Goal: Task Accomplishment & Management: Manage account settings

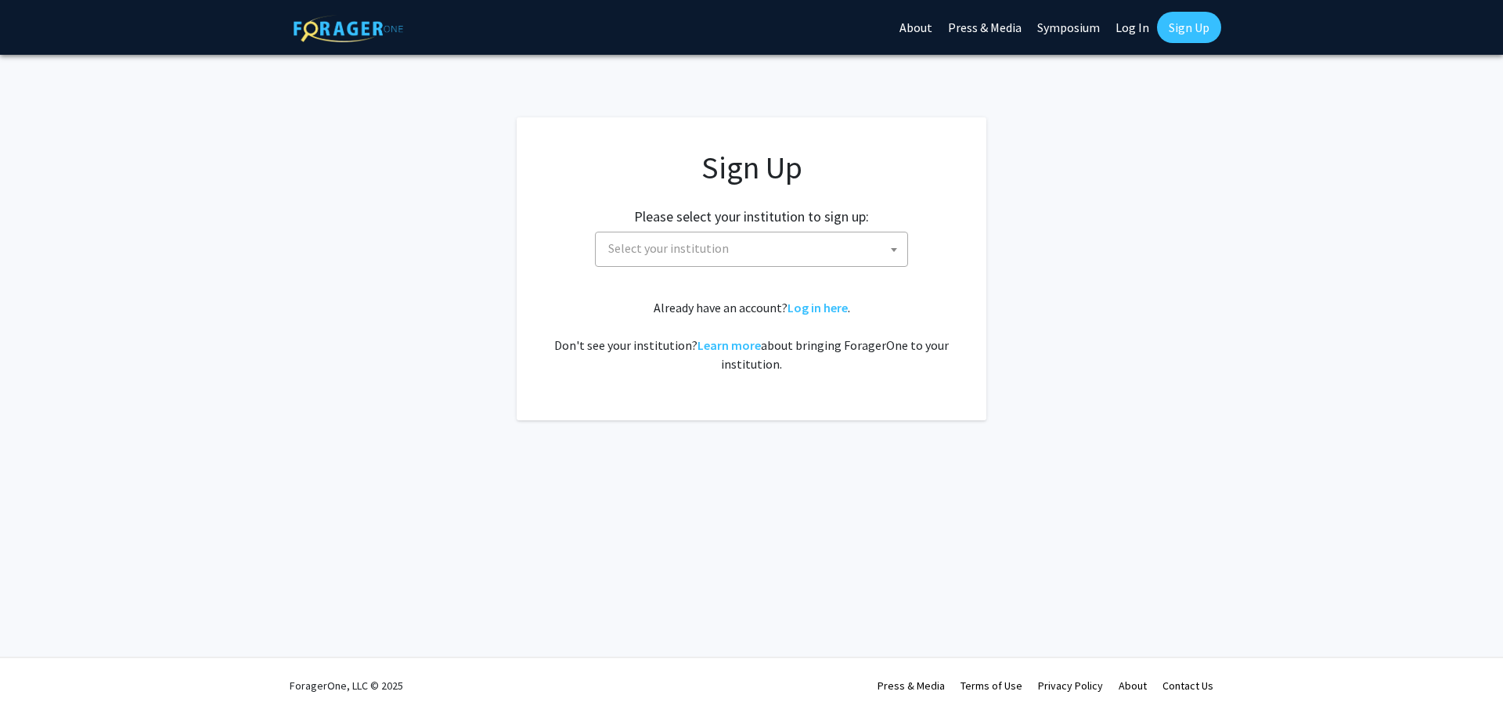
click at [862, 242] on span "Select your institution" at bounding box center [754, 249] width 305 height 32
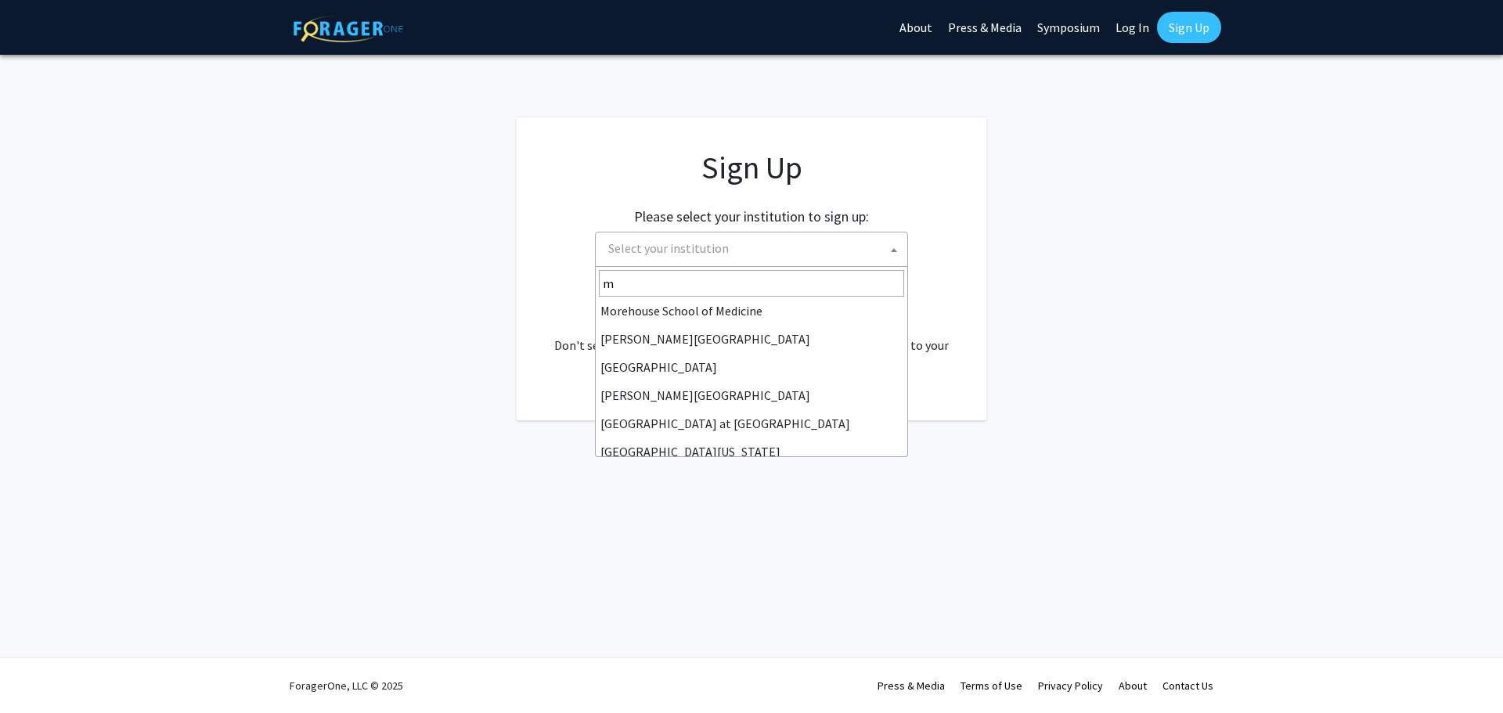
scroll to position [125, 0]
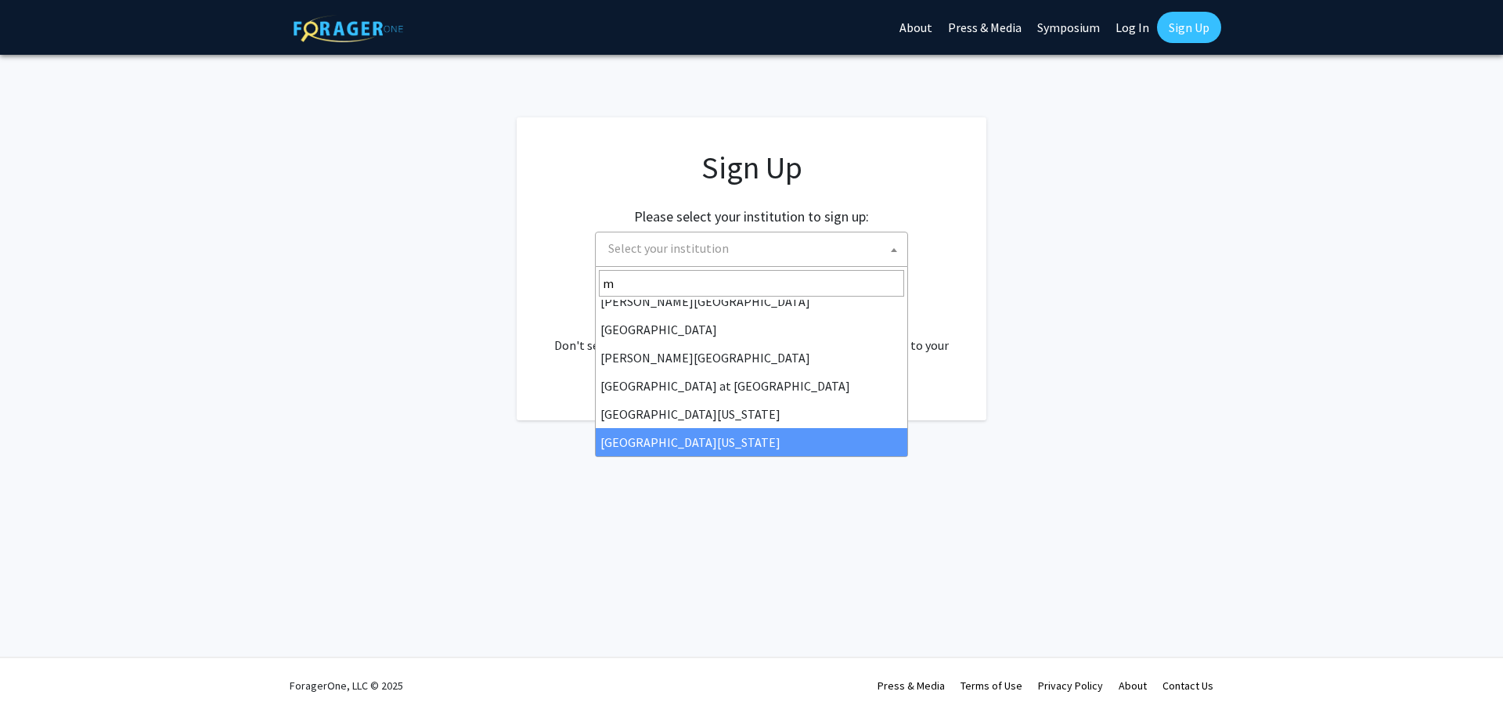
type input "m"
select select "33"
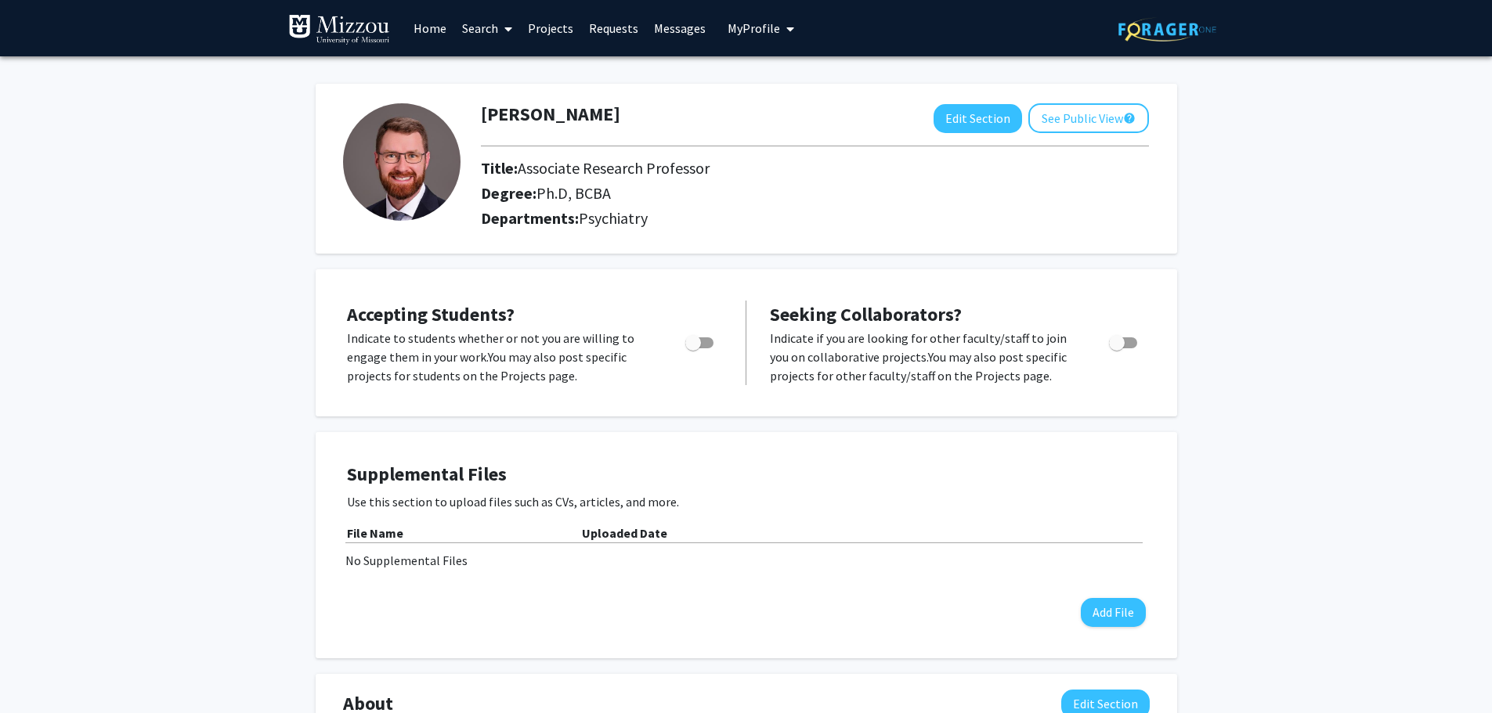
click at [705, 342] on span "Toggle" at bounding box center [699, 342] width 28 height 11
click at [693, 348] on input "Would you like to permit student requests?" at bounding box center [692, 348] width 1 height 1
checkbox input "true"
click at [1121, 335] on span "Toggle" at bounding box center [1117, 343] width 16 height 16
click at [1117, 348] on input "Toggle" at bounding box center [1116, 348] width 1 height 1
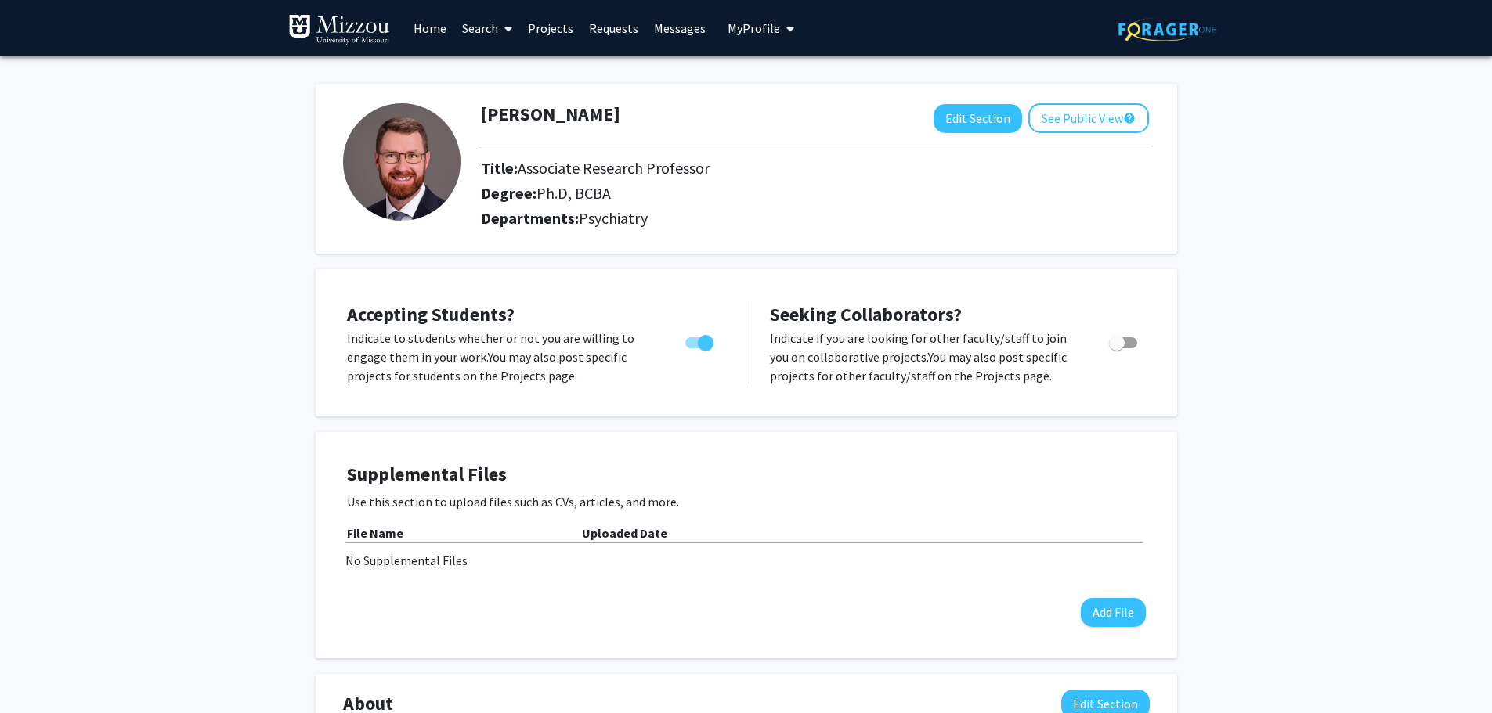
checkbox input "true"
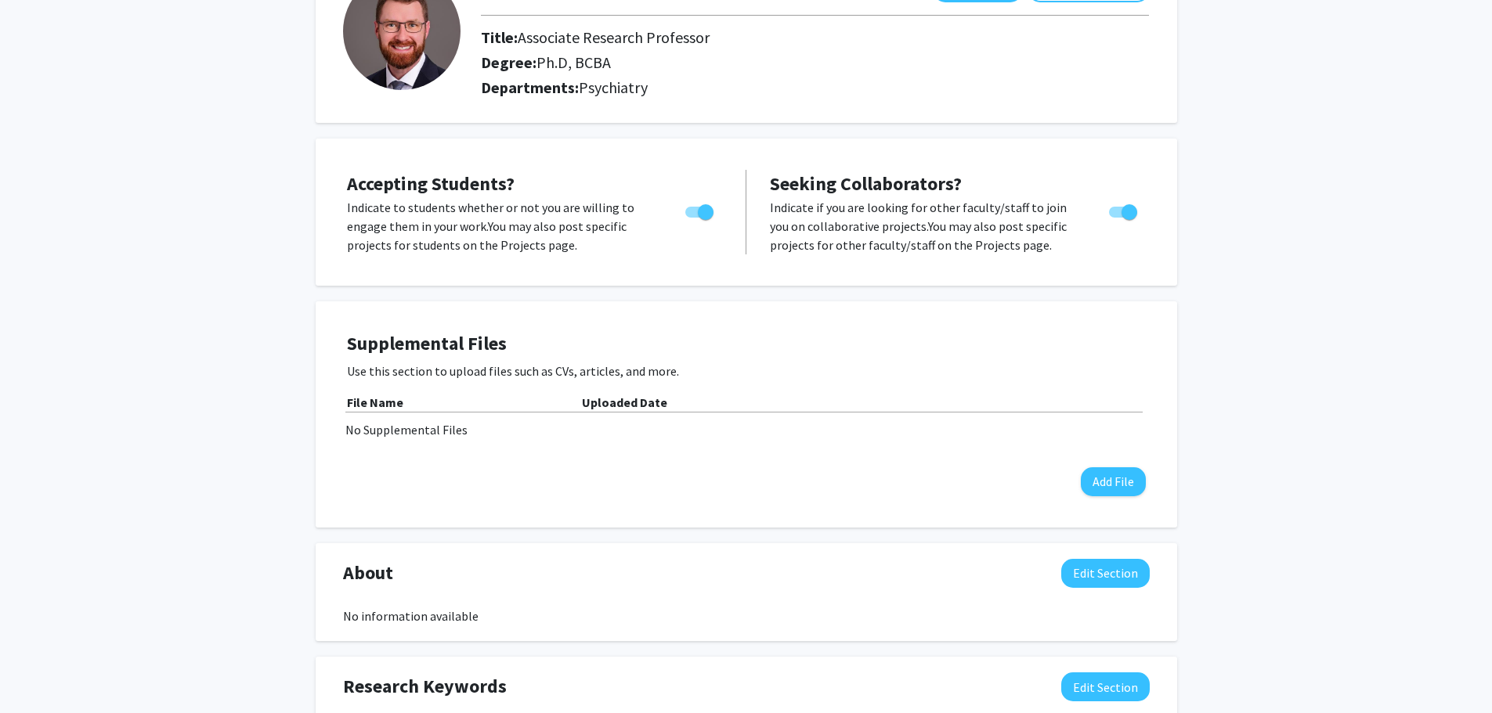
click at [749, 357] on div "Supplemental Files Use this section to upload files such as CVs, articles, and …" at bounding box center [746, 415] width 799 height 164
click at [1125, 477] on button "Add File" at bounding box center [1113, 481] width 65 height 29
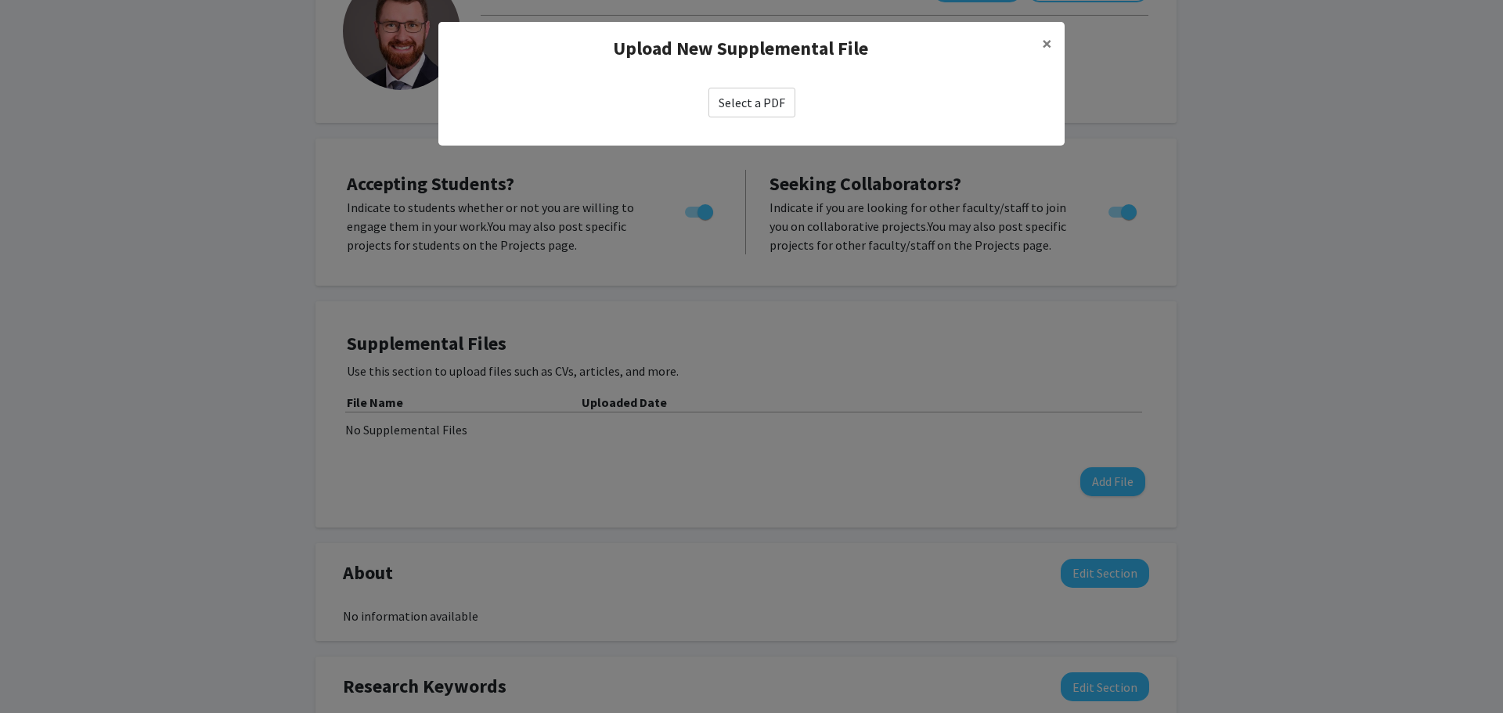
click at [758, 106] on label "Select a PDF" at bounding box center [752, 103] width 87 height 30
click at [0, 0] on input "Select a PDF" at bounding box center [0, 0] width 0 height 0
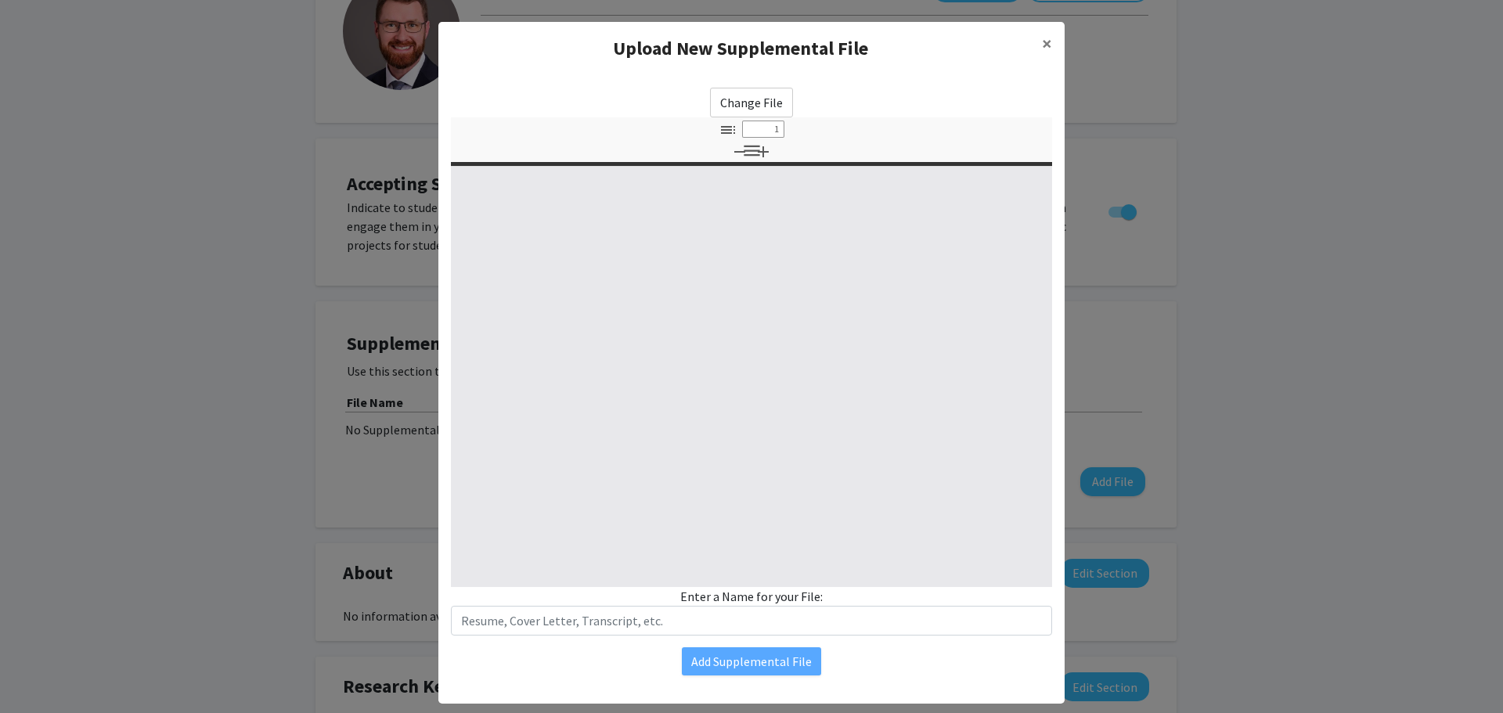
select select "custom"
type input "0"
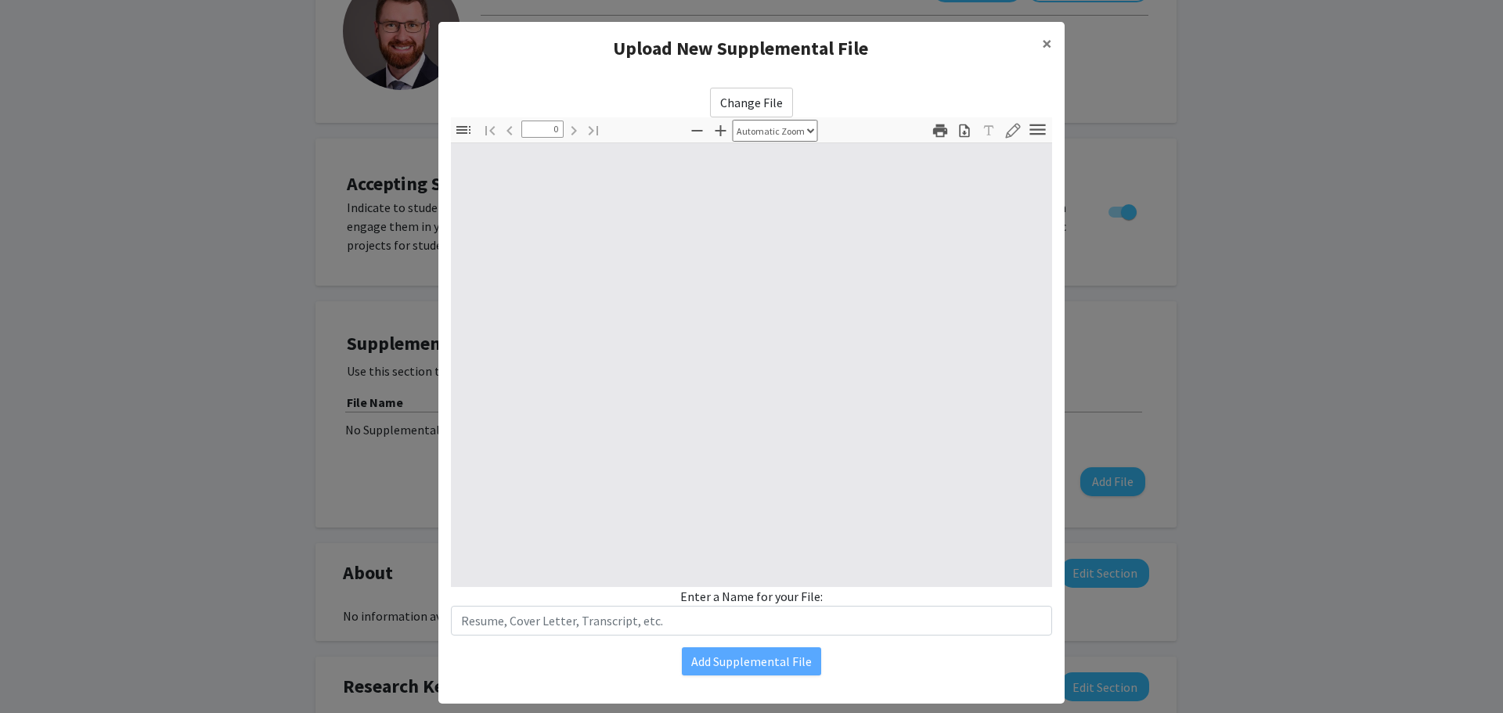
select select "auto"
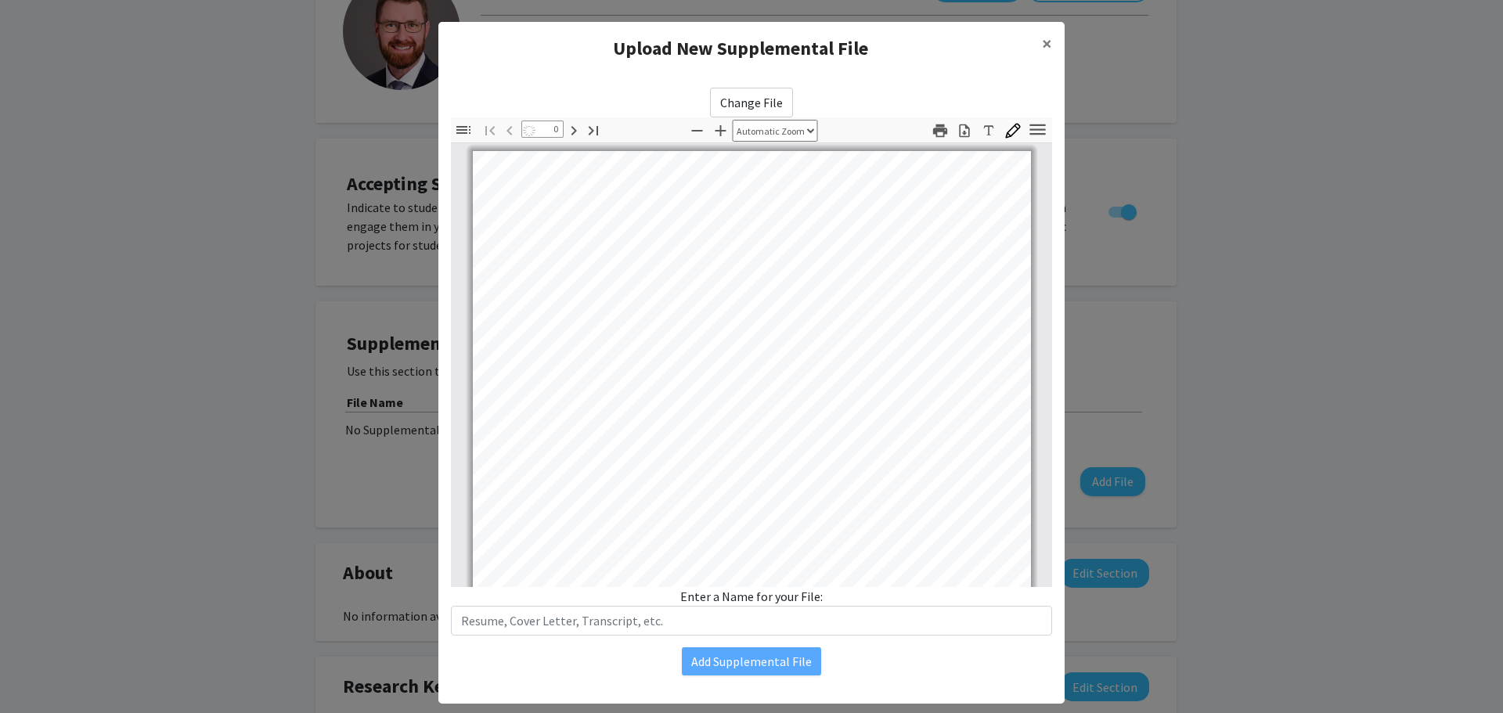
type input "1"
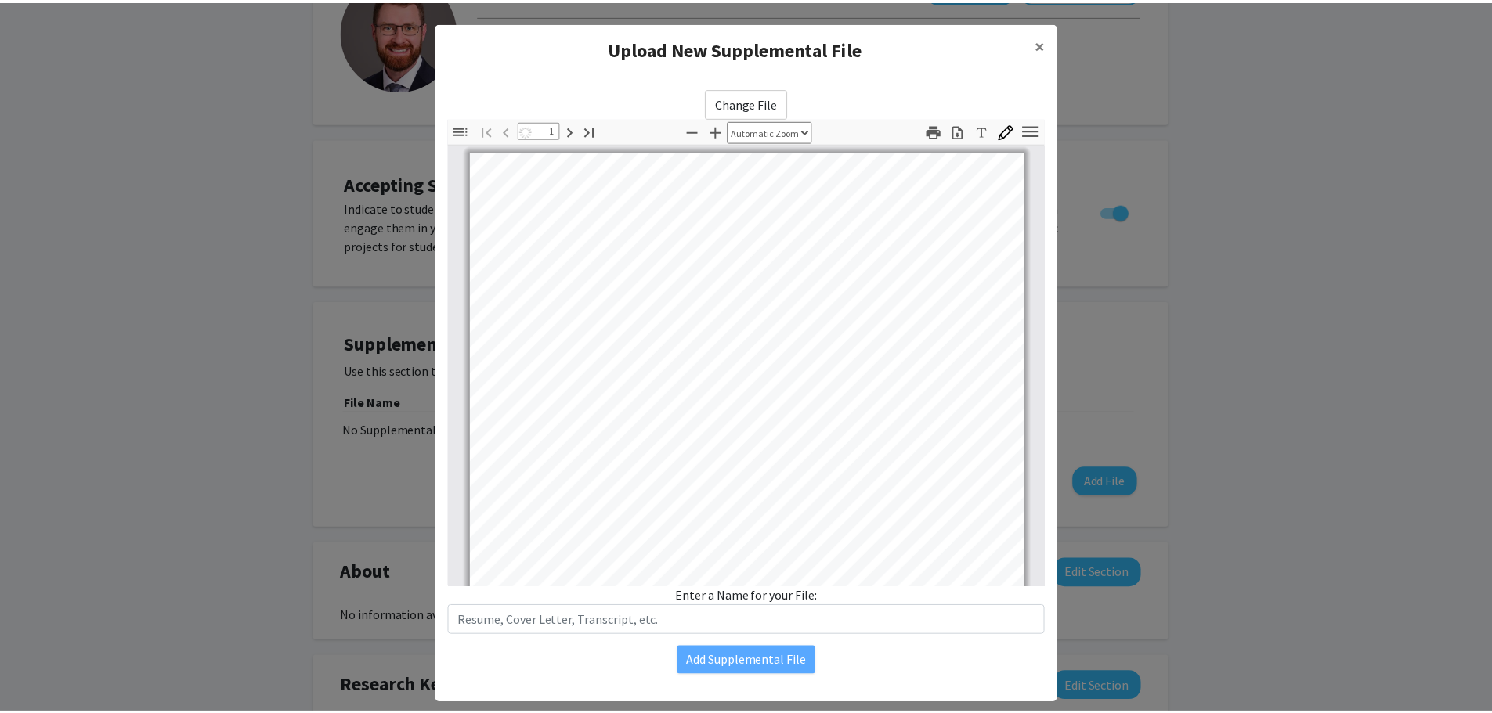
scroll to position [8, 0]
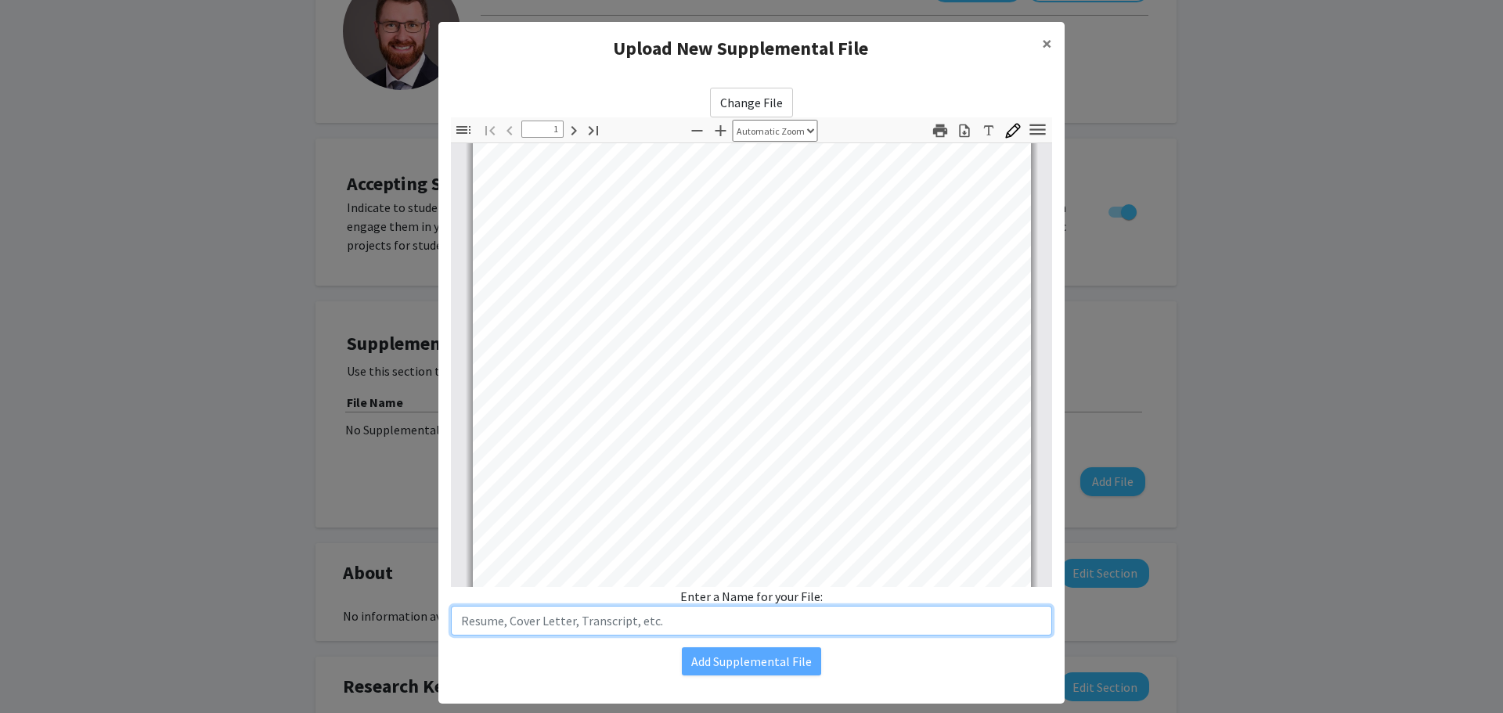
click at [658, 620] on input "text" at bounding box center [751, 621] width 601 height 30
type input "CV"
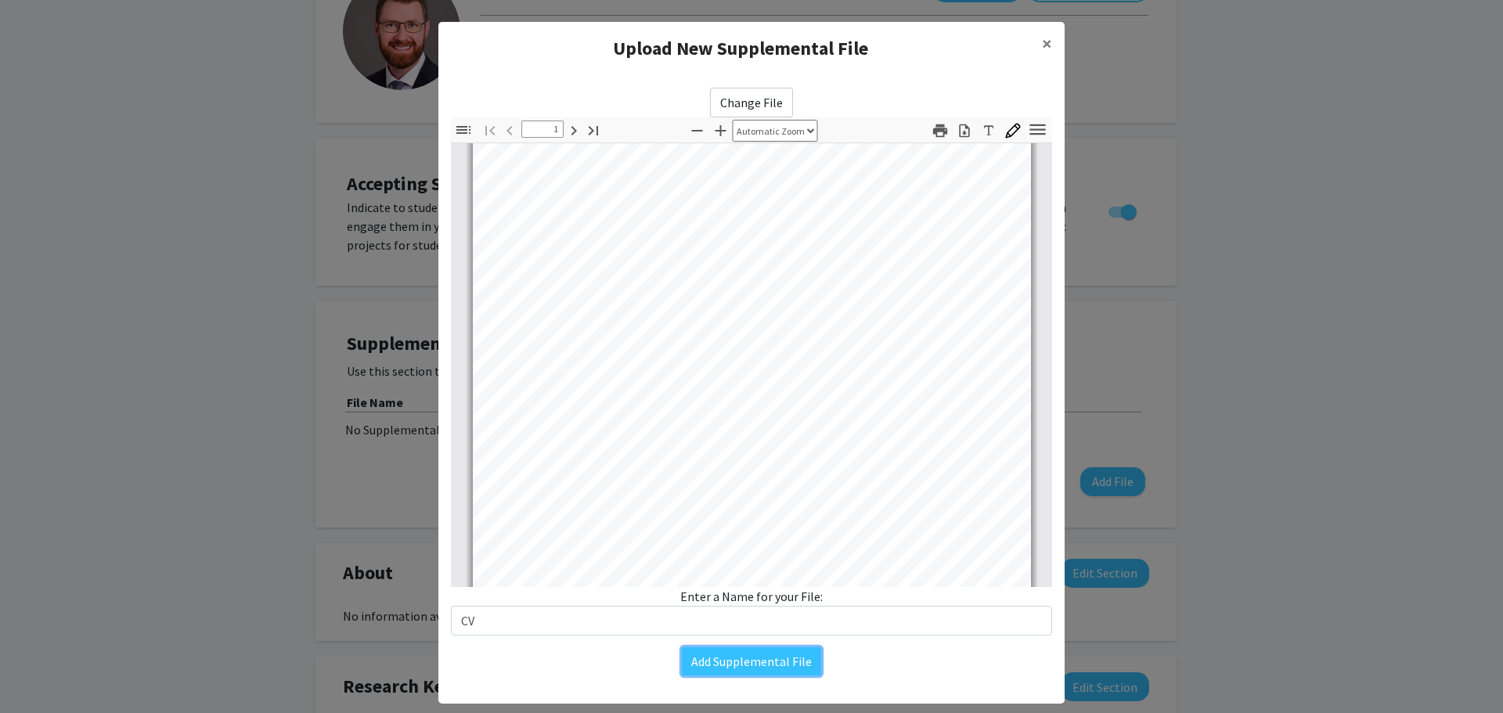
click at [759, 661] on button "Add Supplemental File" at bounding box center [751, 662] width 139 height 28
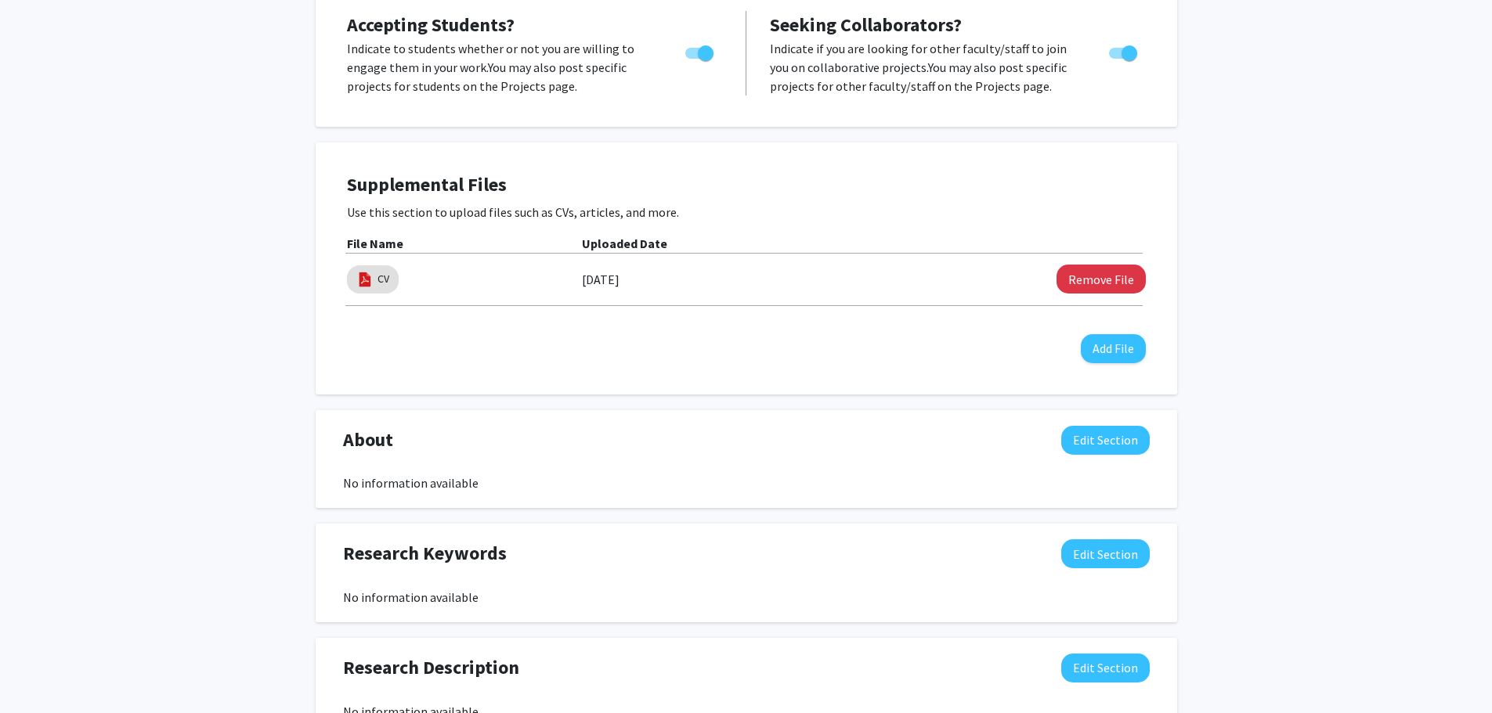
scroll to position [0, 0]
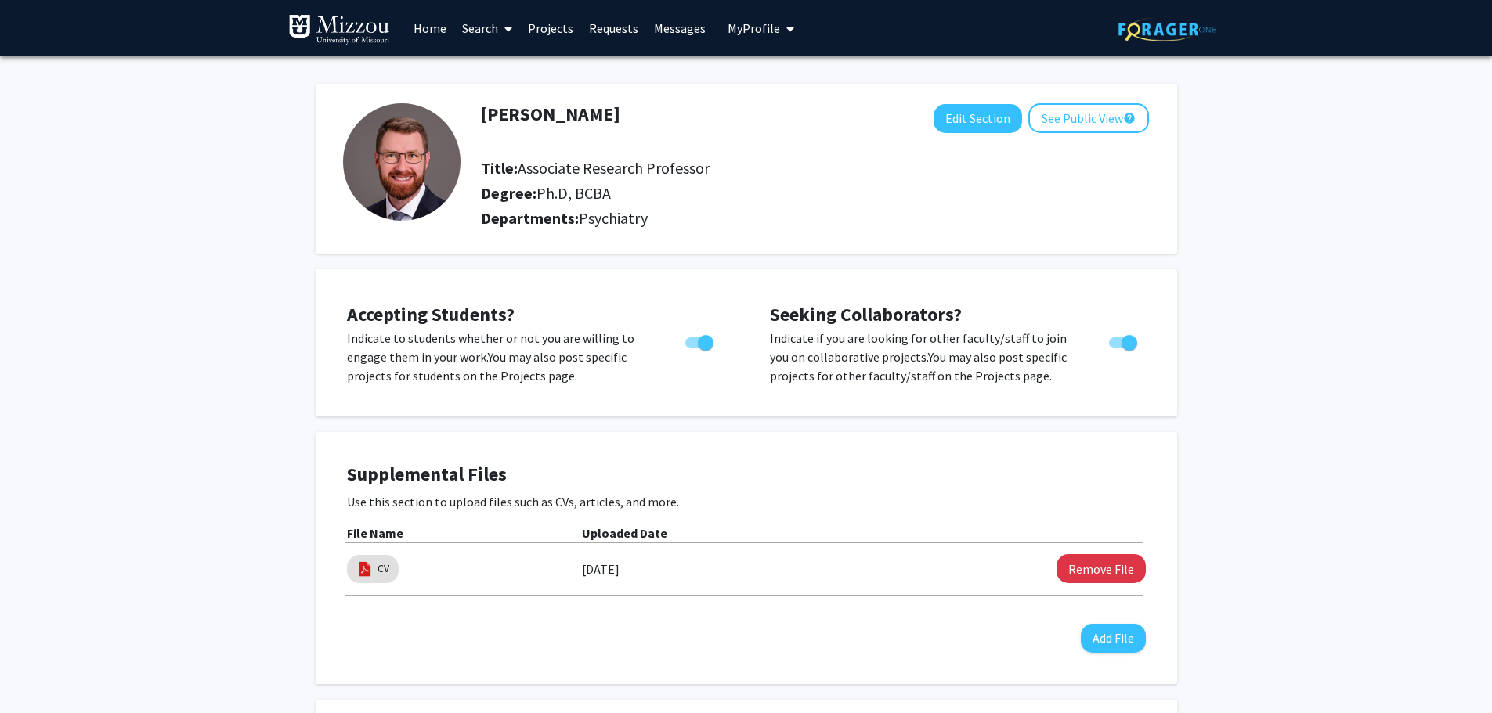
click at [505, 31] on icon at bounding box center [508, 29] width 8 height 13
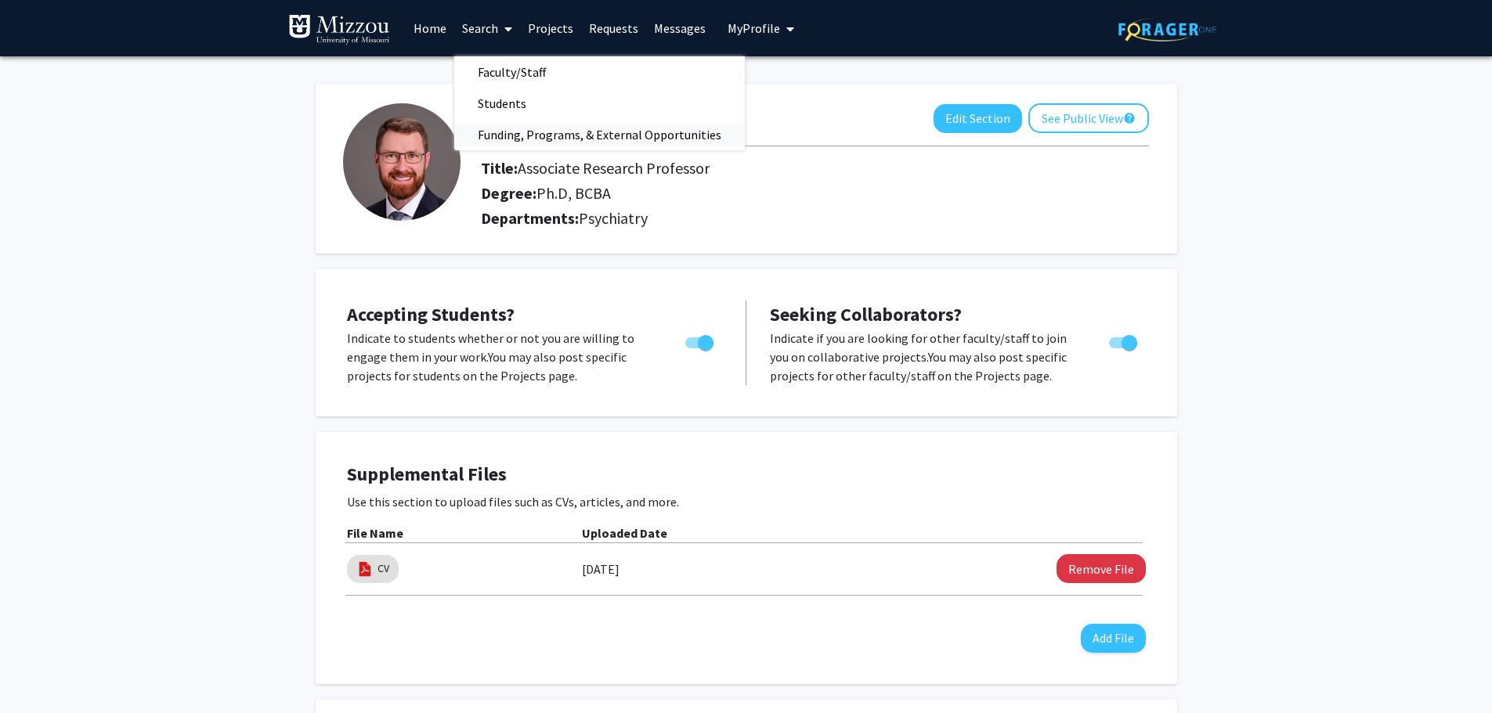
click at [558, 132] on span "Funding, Programs, & External Opportunities" at bounding box center [599, 134] width 291 height 31
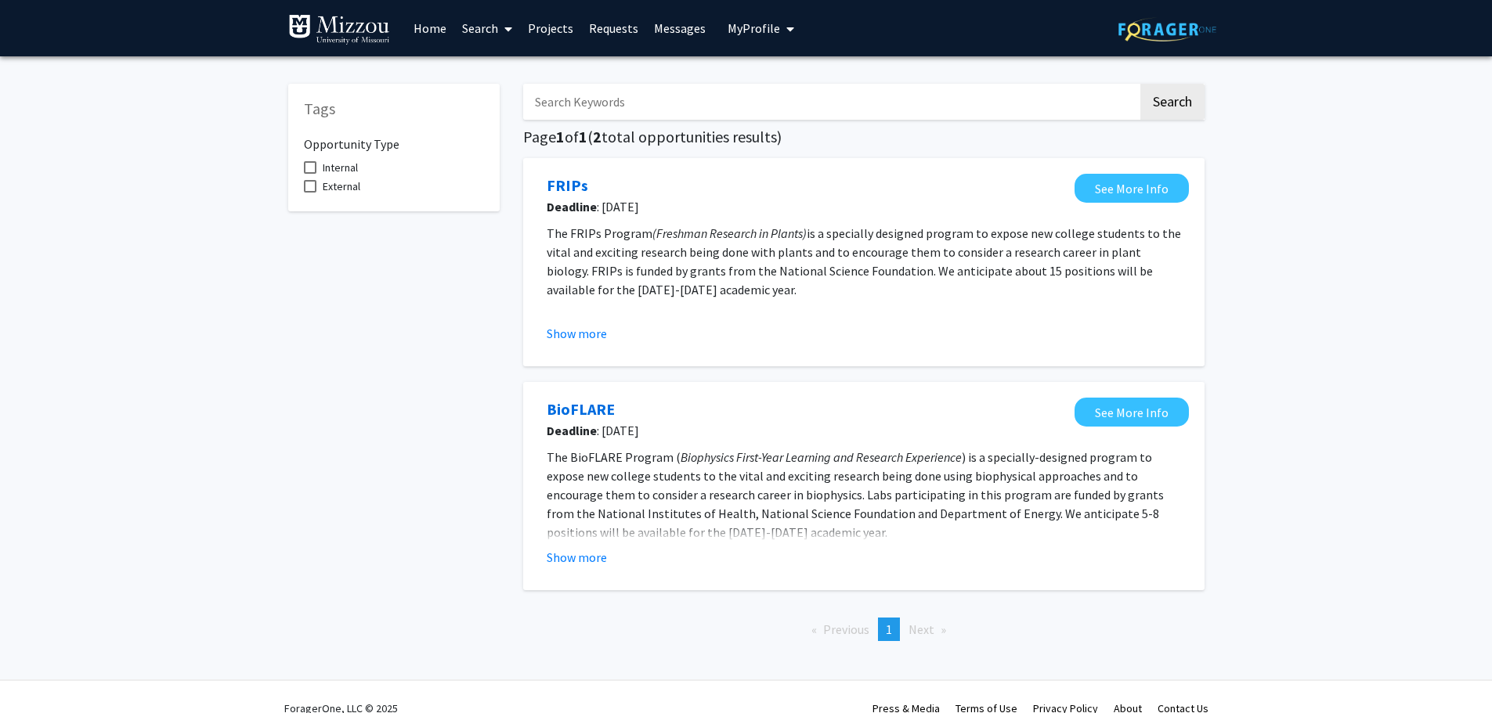
click at [437, 27] on link "Home" at bounding box center [430, 28] width 49 height 55
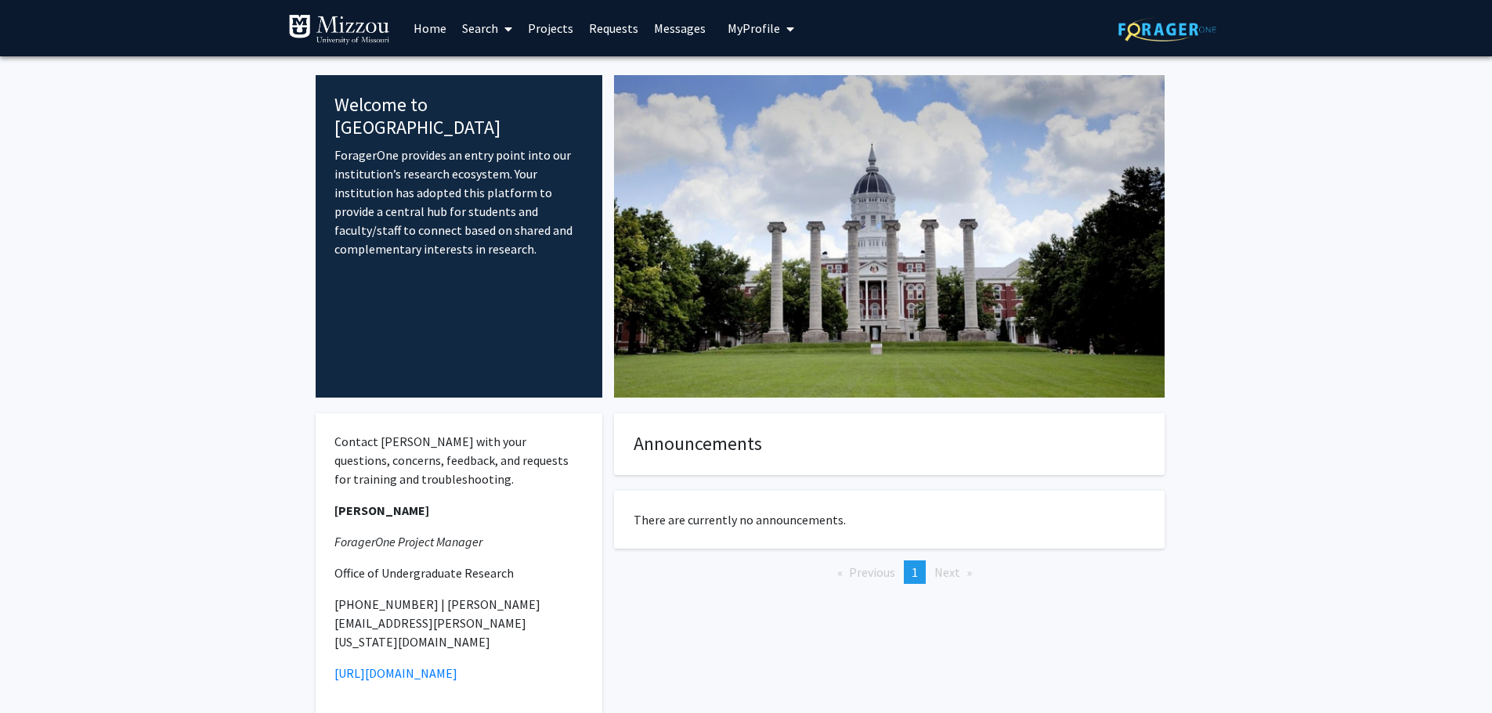
click at [189, 278] on fg-internal-home-page "Welcome to ForagerOne ForagerOne provides an entry point into our institution’s…" at bounding box center [746, 413] width 1492 height 714
